Goal: Navigation & Orientation: Go to known website

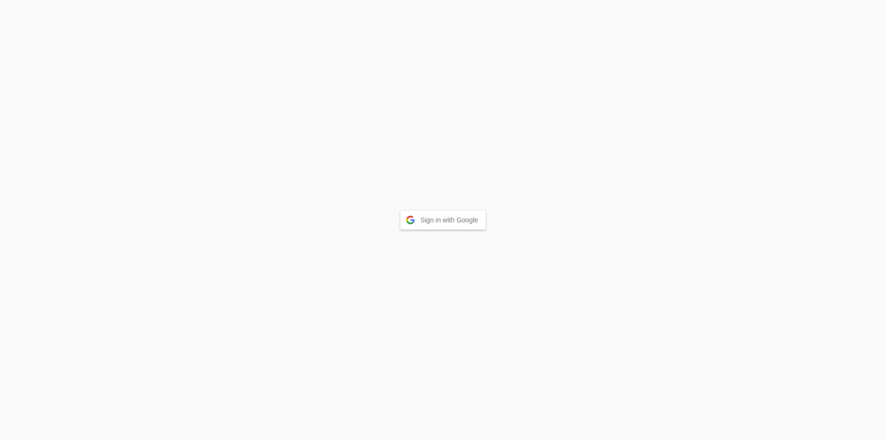
click at [440, 222] on button "Sign in with Google" at bounding box center [443, 219] width 86 height 19
